Goal: Feedback & Contribution: Submit feedback/report problem

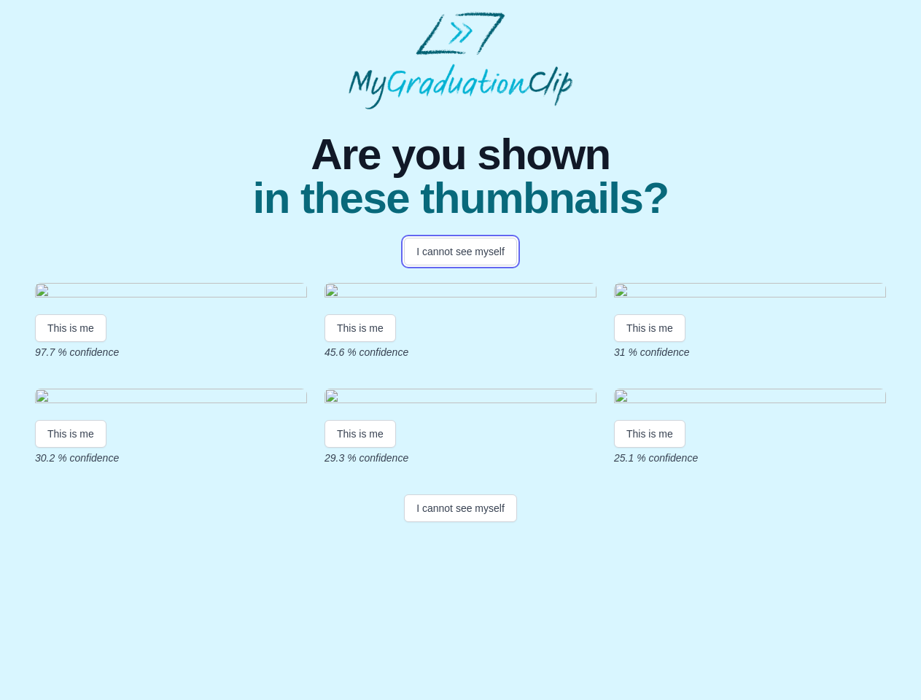
click at [460, 252] on button "I cannot see myself" at bounding box center [460, 252] width 113 height 28
click at [71, 459] on html "Are you shown in these thumbnails? I cannot see myself This is me 97.7 % confid…" at bounding box center [460, 269] width 921 height 539
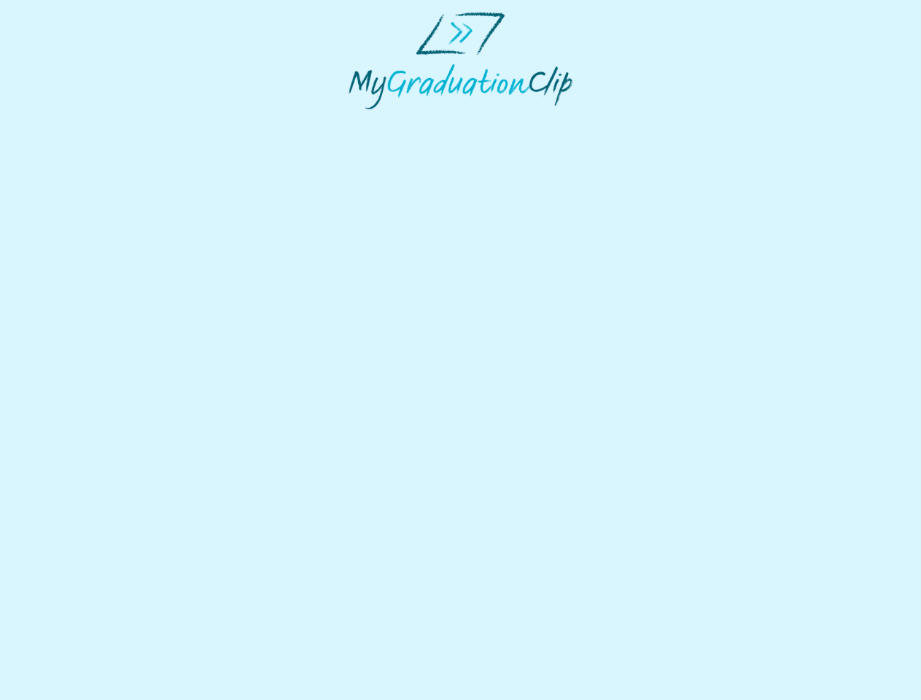
click at [362, 121] on html at bounding box center [460, 60] width 921 height 121
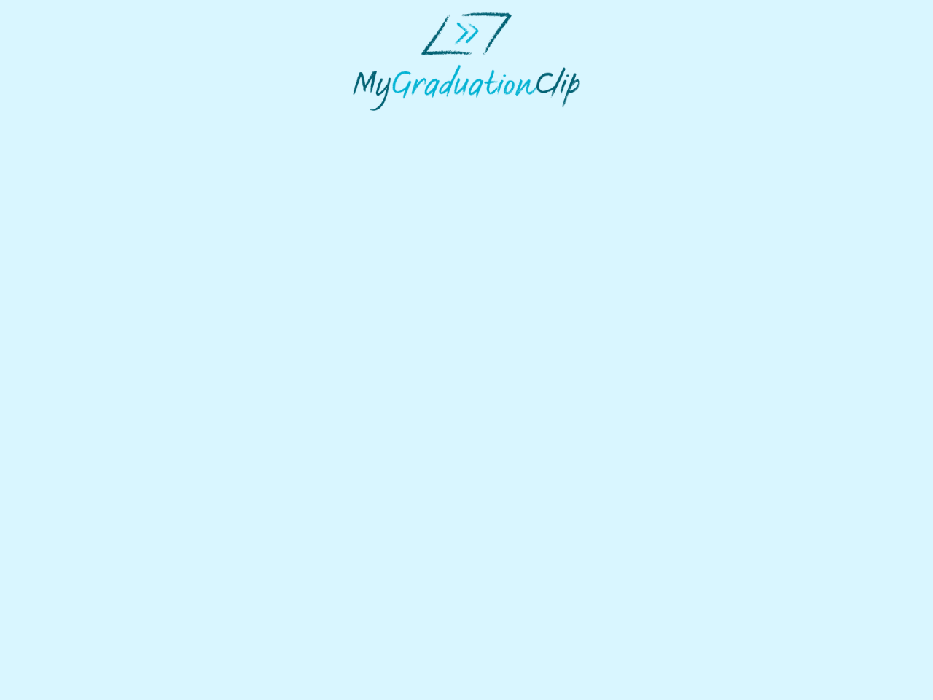
click at [653, 122] on html at bounding box center [466, 61] width 933 height 122
click at [71, 122] on html at bounding box center [466, 61] width 933 height 122
click at [362, 122] on html at bounding box center [466, 61] width 933 height 122
click at [653, 122] on html at bounding box center [466, 61] width 933 height 122
